Goal: Task Accomplishment & Management: Use online tool/utility

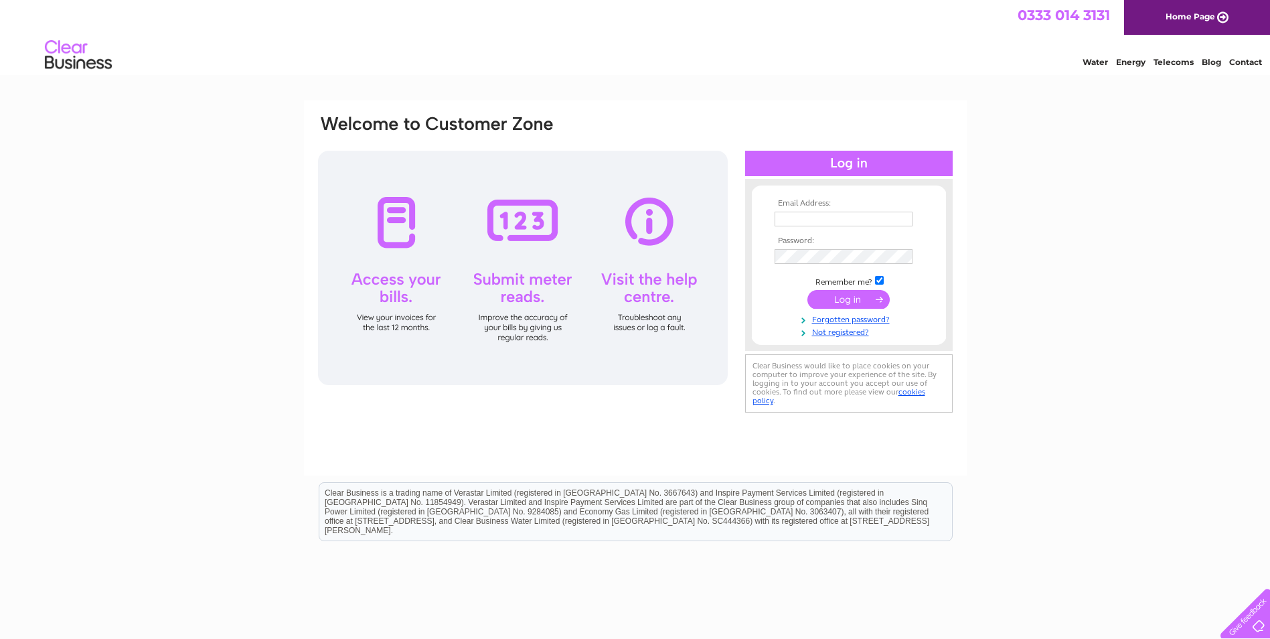
type input "enquiries@sbasltd.co.uk"
click at [987, 305] on div "Email Address: enquiries@sbasltd.co.uk Password: Forgotten password?" at bounding box center [635, 402] width 1270 height 604
click at [840, 301] on input "submit" at bounding box center [849, 299] width 82 height 19
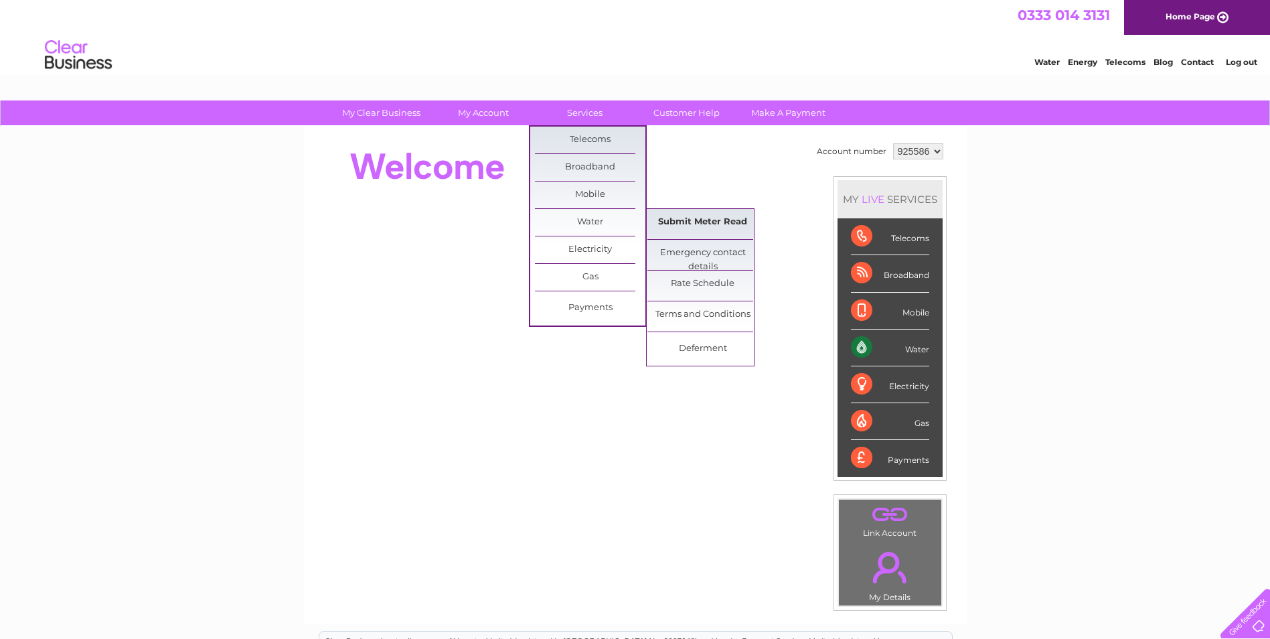
click at [666, 226] on link "Submit Meter Read" at bounding box center [703, 222] width 111 height 27
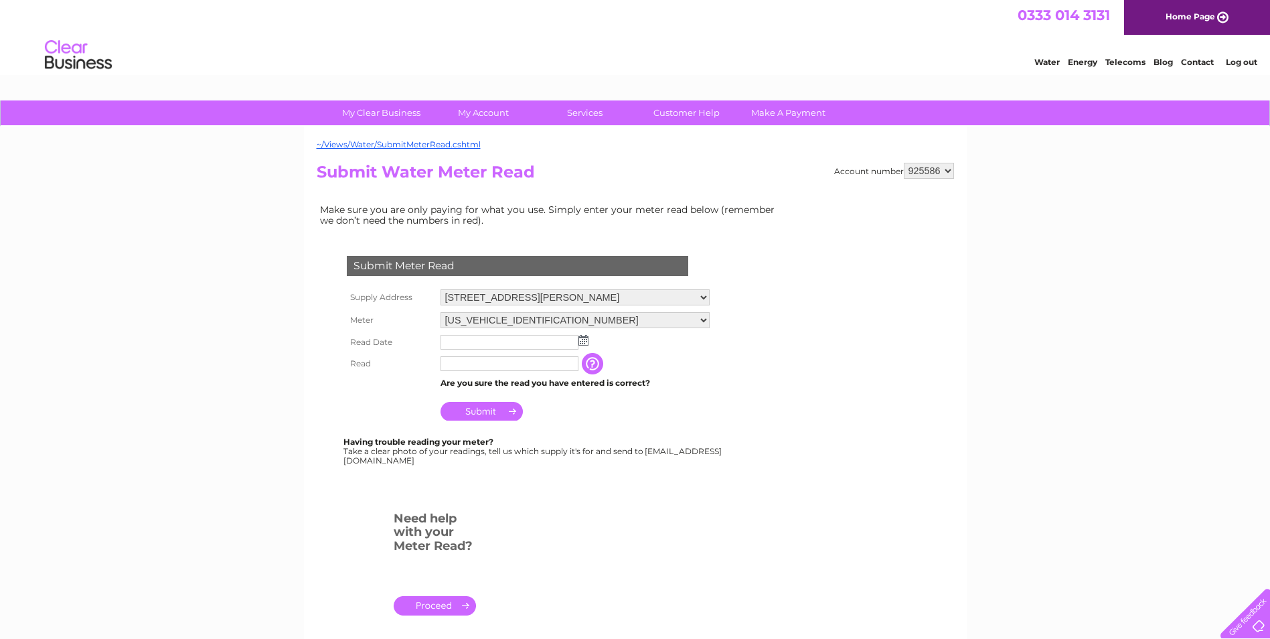
click at [500, 342] on input "text" at bounding box center [510, 342] width 138 height 15
click at [499, 356] on td at bounding box center [509, 363] width 145 height 21
click at [507, 362] on input "text" at bounding box center [510, 364] width 139 height 16
click at [597, 366] on input "button" at bounding box center [595, 364] width 24 height 21
